Goal: Transaction & Acquisition: Purchase product/service

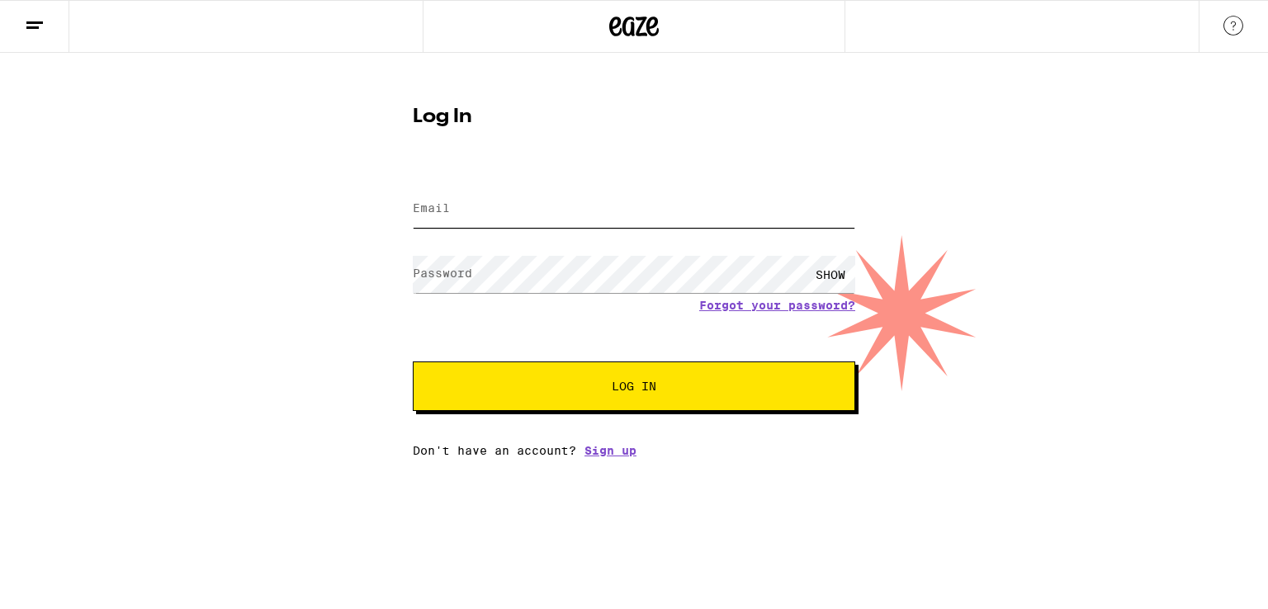
type input "[EMAIL_ADDRESS][DOMAIN_NAME]"
click at [557, 392] on span "Log In" at bounding box center [634, 387] width 309 height 12
